Goal: Information Seeking & Learning: Learn about a topic

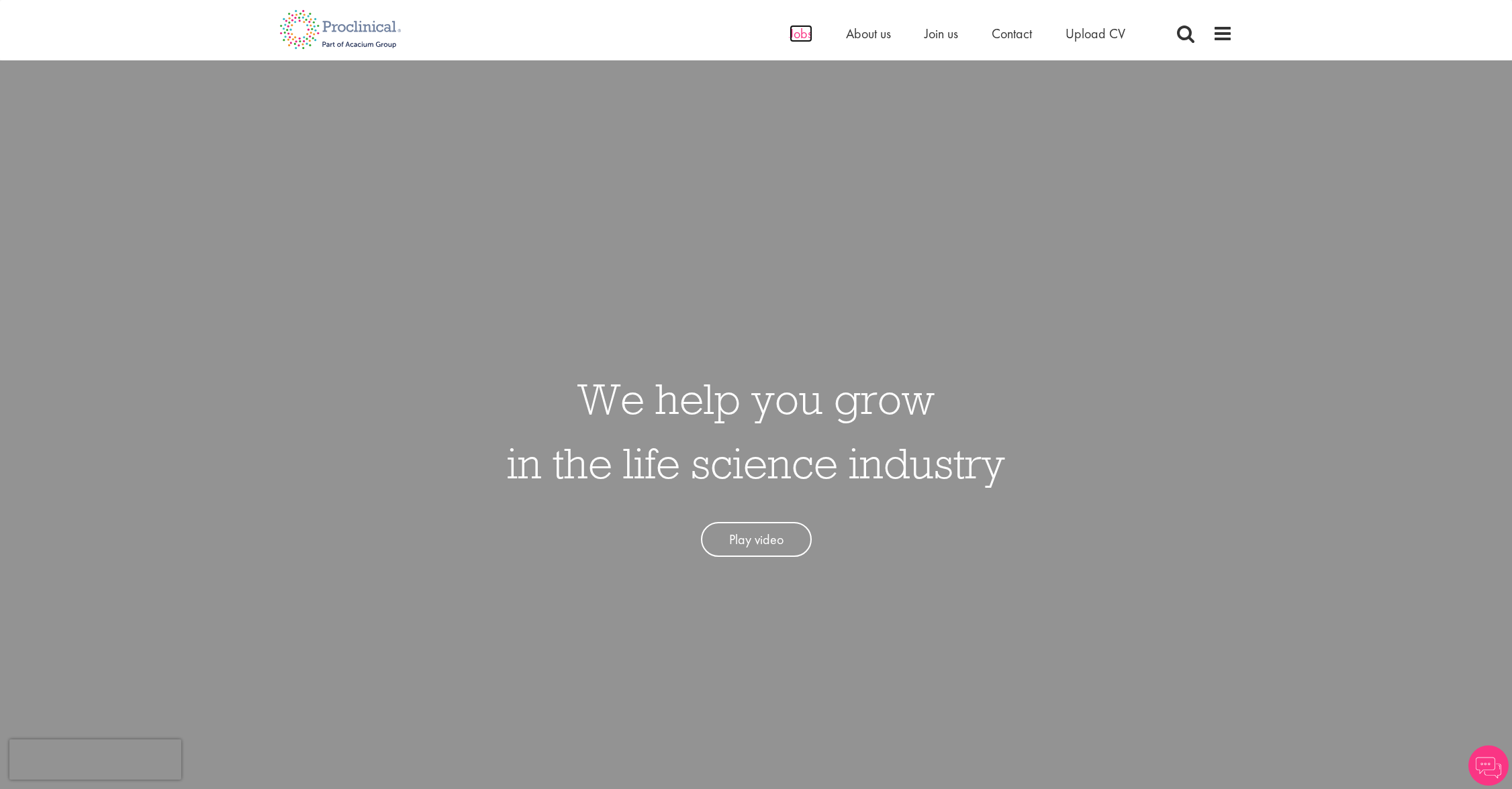
click at [809, 38] on span "Jobs" at bounding box center [800, 33] width 23 height 17
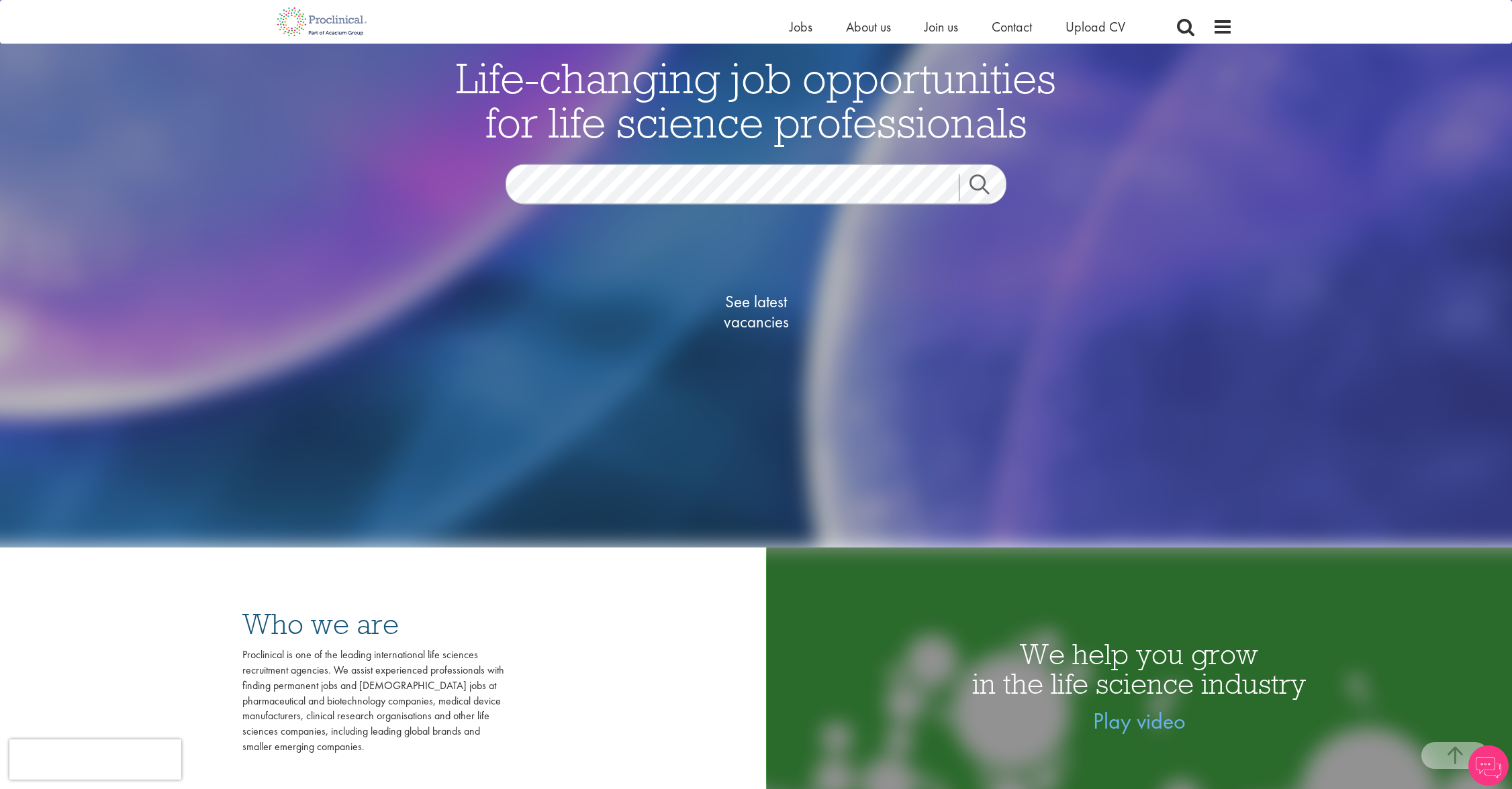
scroll to position [221, 0]
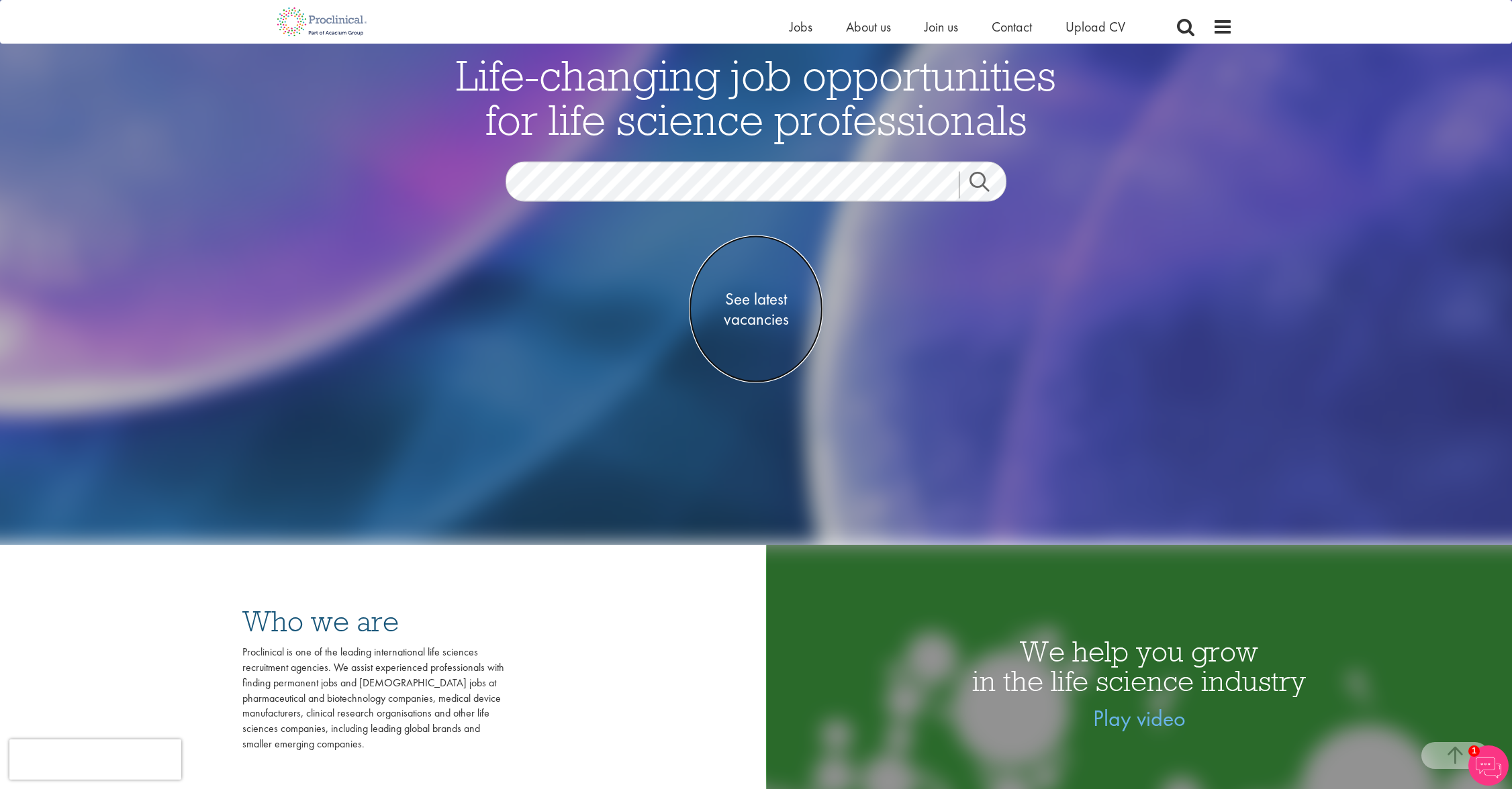
click at [758, 315] on span "See latest vacancies" at bounding box center [756, 309] width 134 height 41
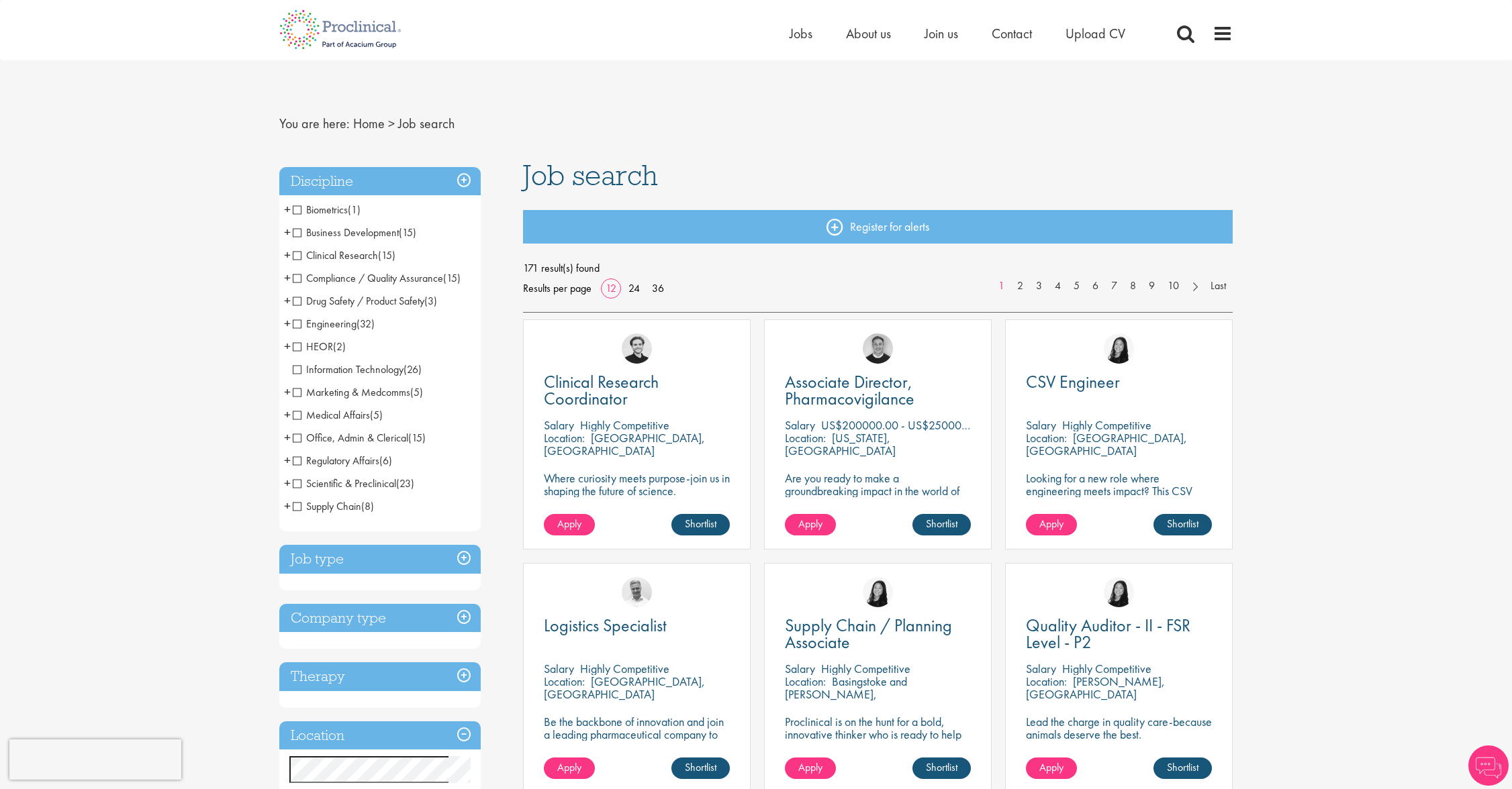
click at [298, 302] on span "Drug Safety / Product Safety" at bounding box center [358, 301] width 131 height 14
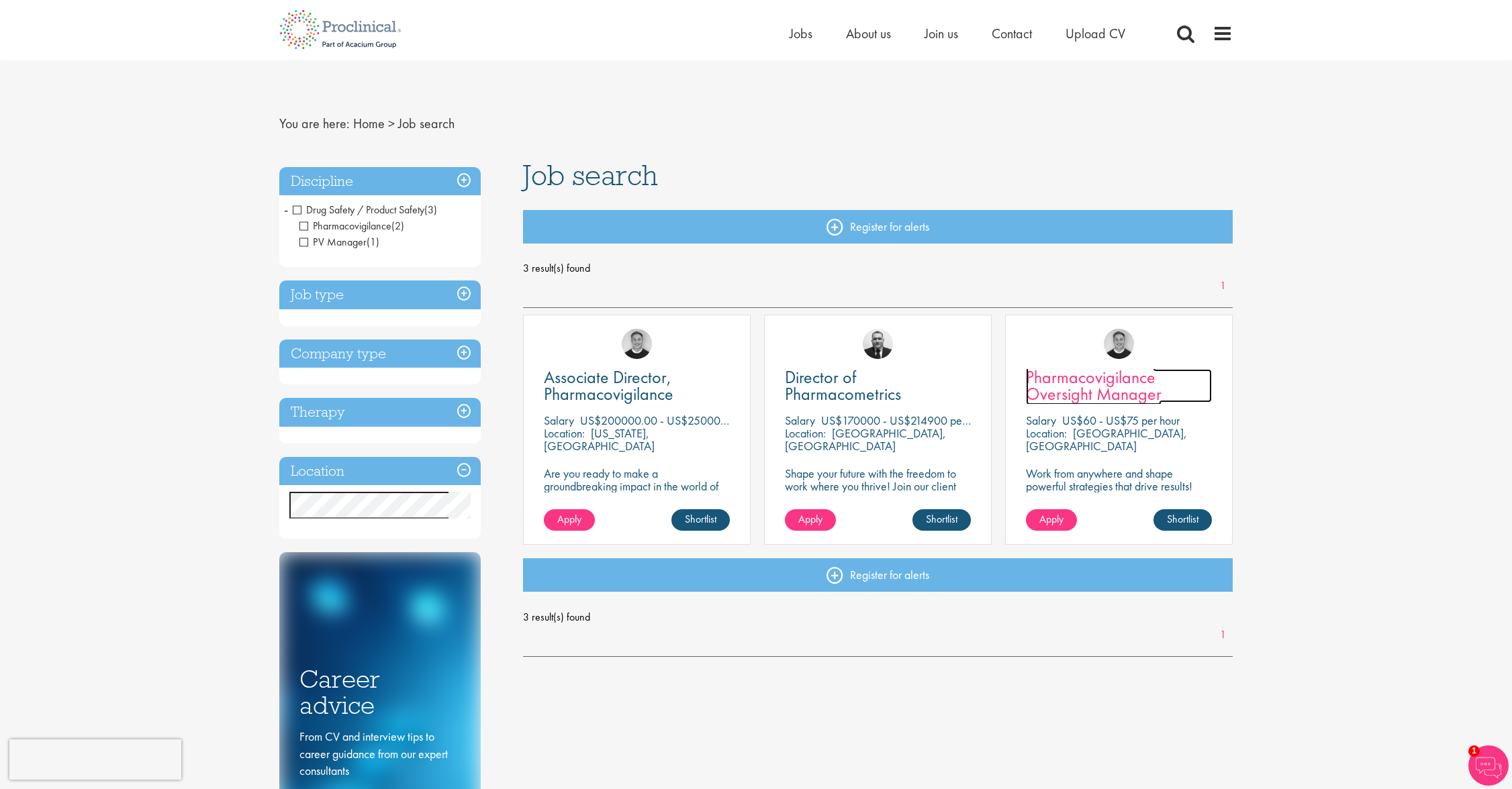
click at [1106, 393] on span "Pharmacovigilance Oversight Manager" at bounding box center [1094, 385] width 136 height 40
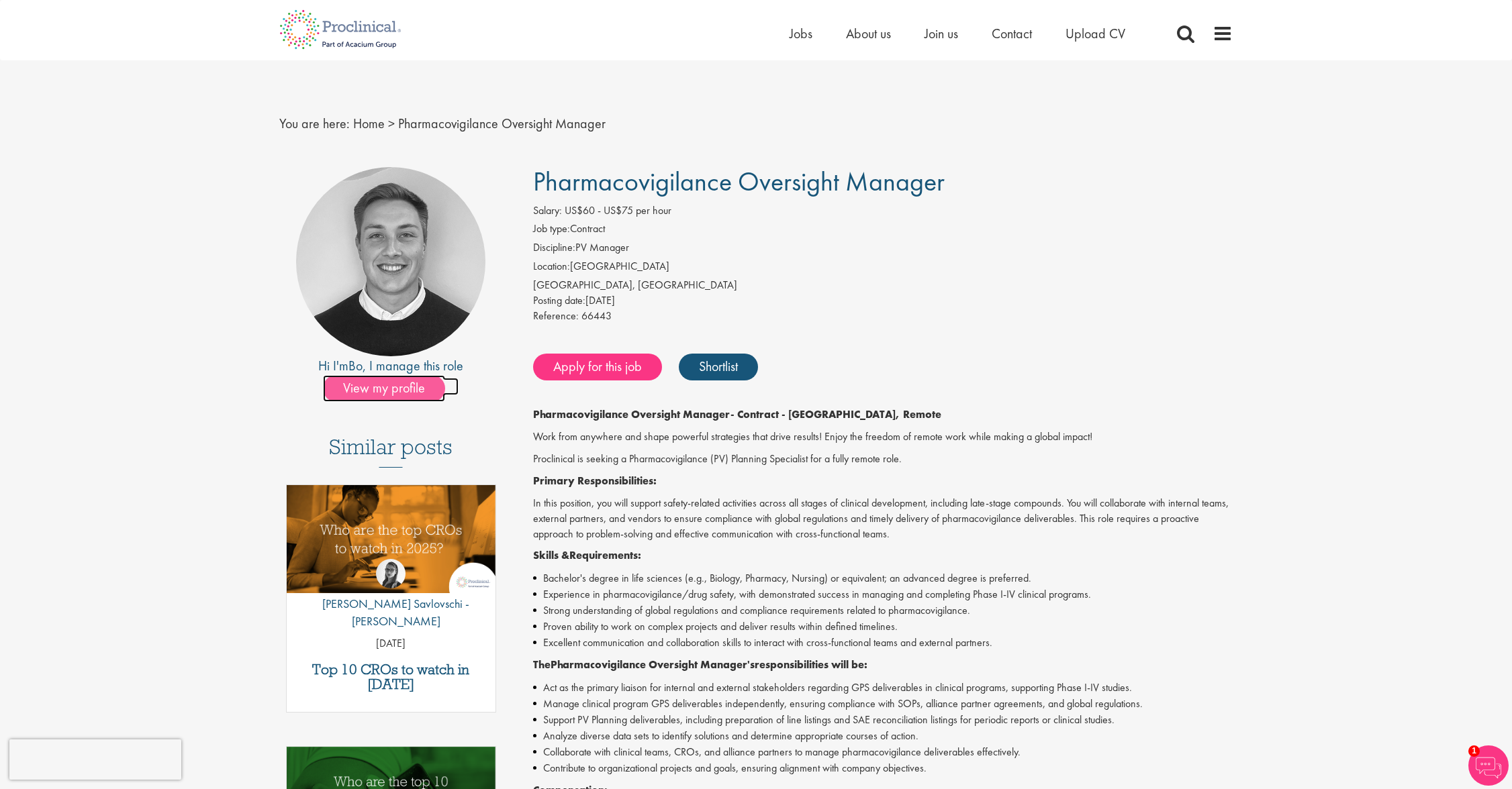
click at [387, 391] on span "View my profile" at bounding box center [384, 389] width 122 height 27
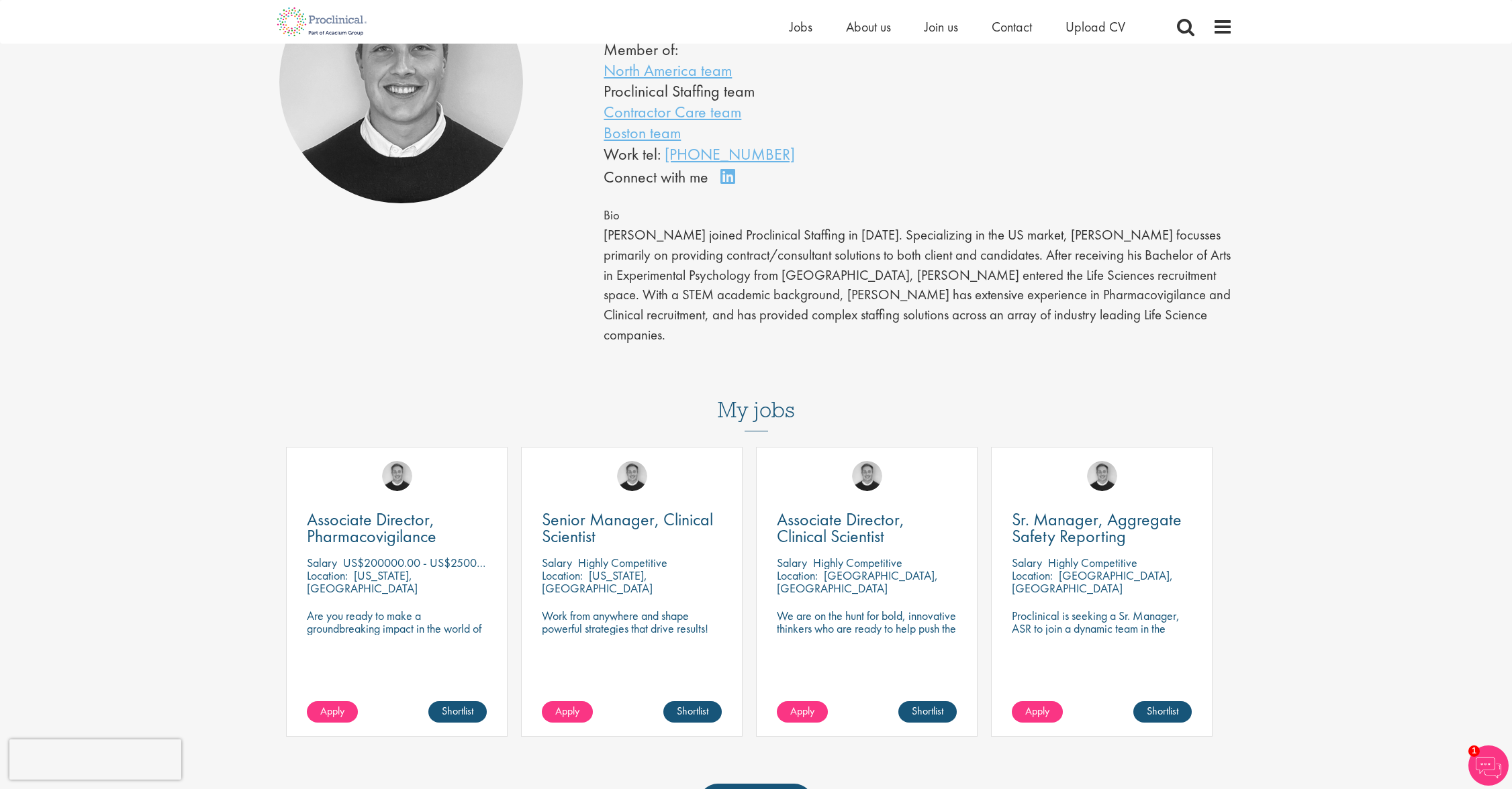
scroll to position [253, 0]
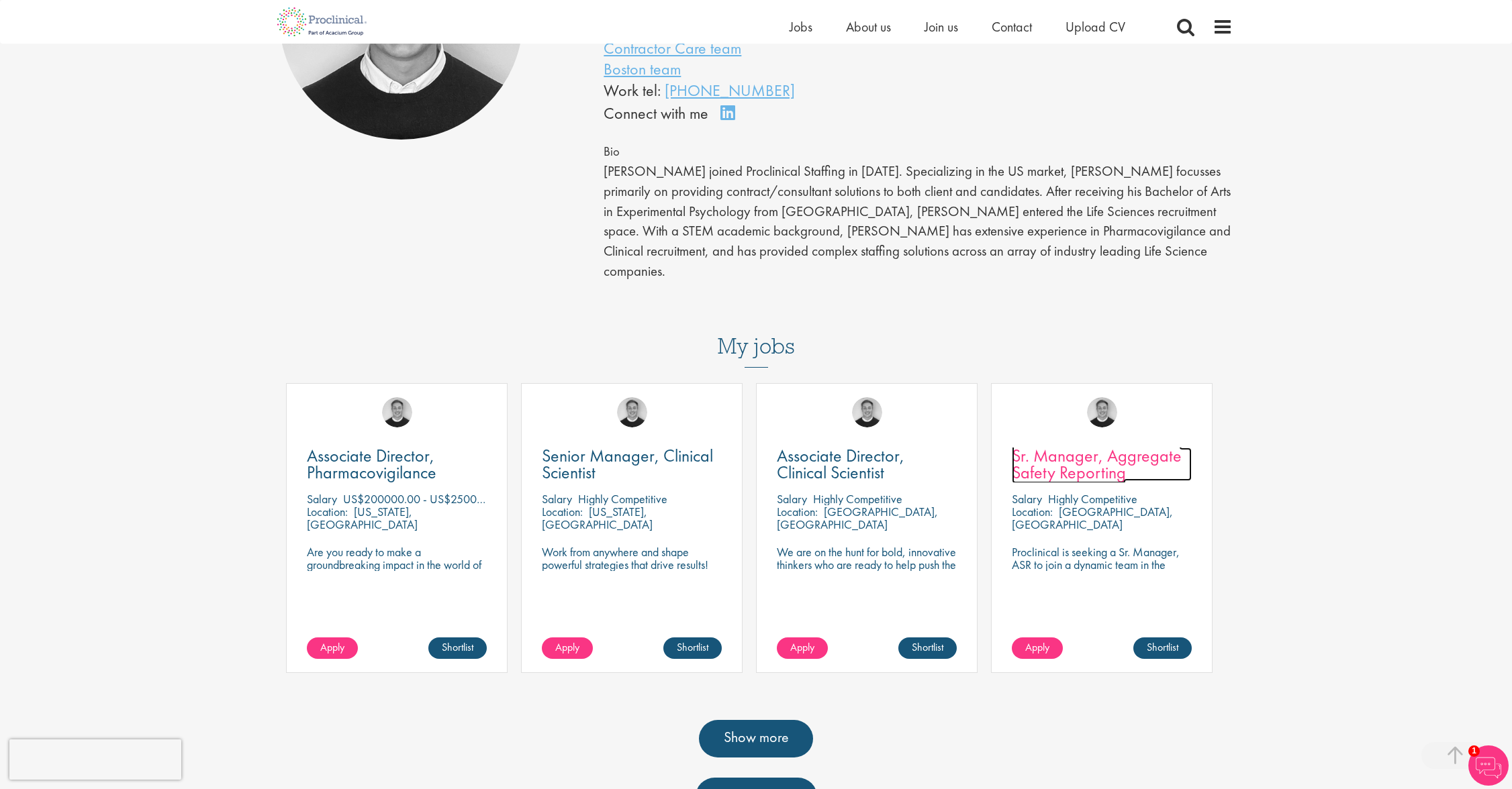
click at [1064, 454] on span "Sr. Manager, Aggregate Safety Reporting" at bounding box center [1097, 464] width 170 height 40
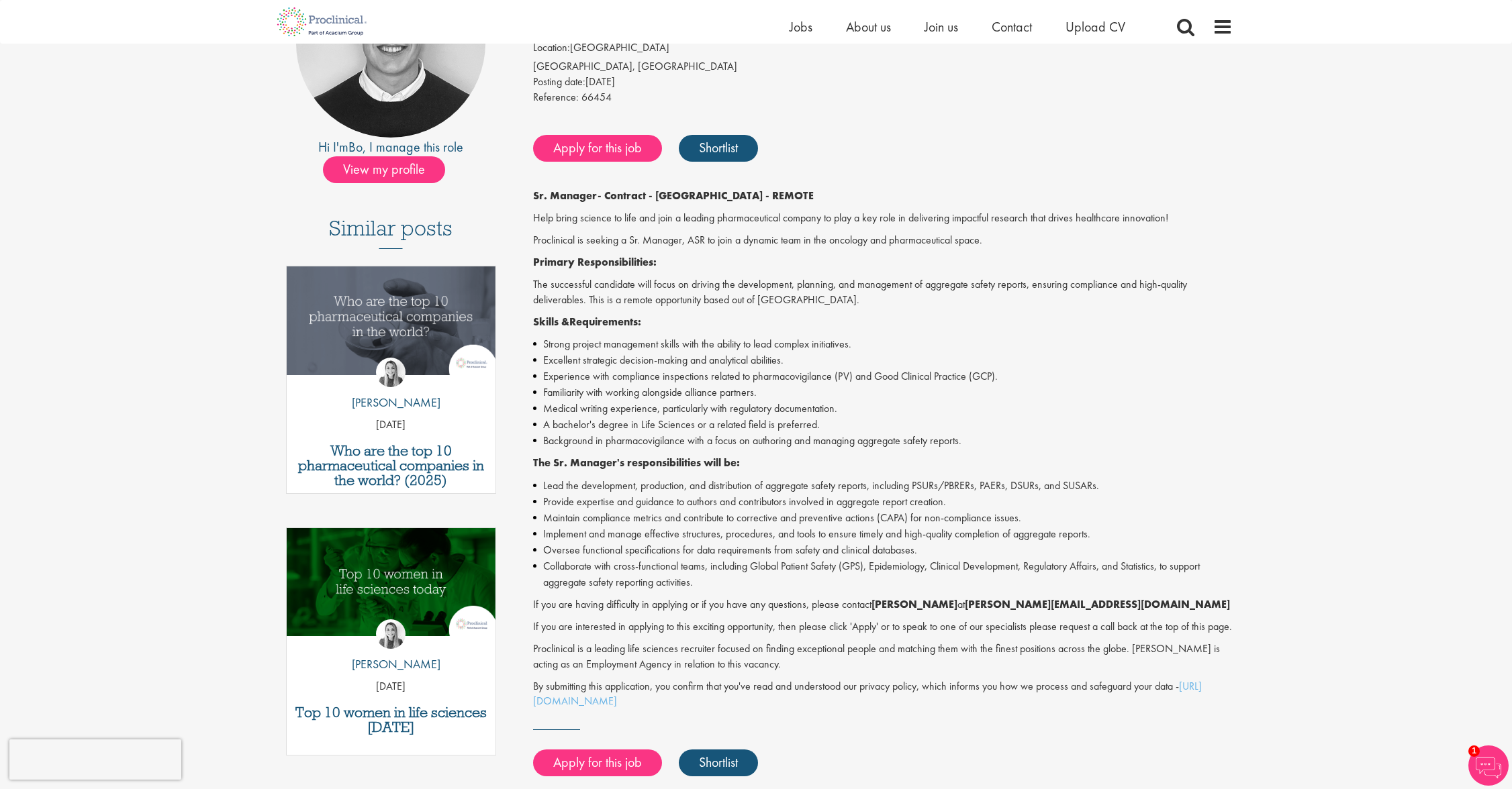
scroll to position [70, 0]
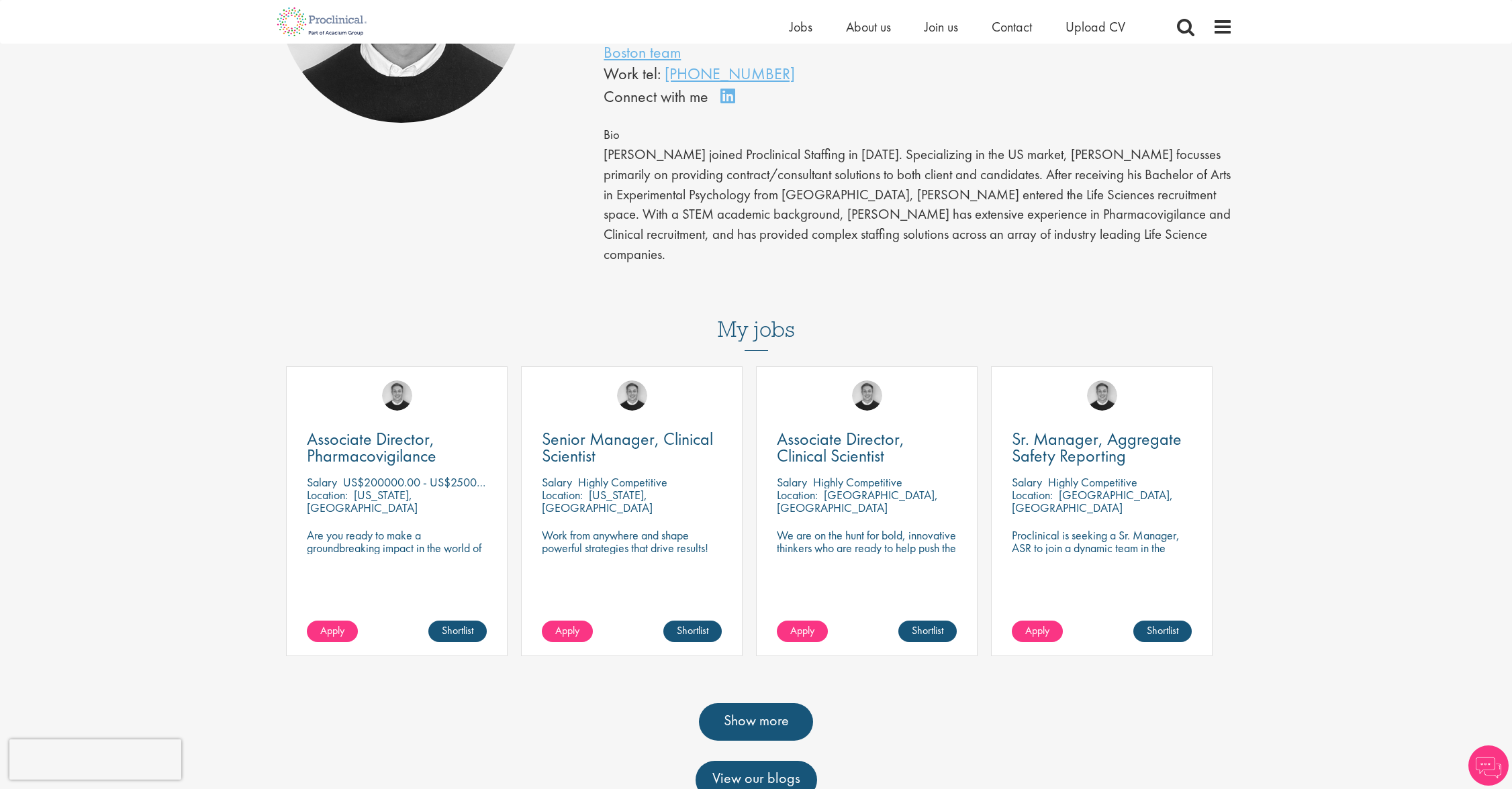
scroll to position [253, 0]
